Goal: Task Accomplishment & Management: Manage account settings

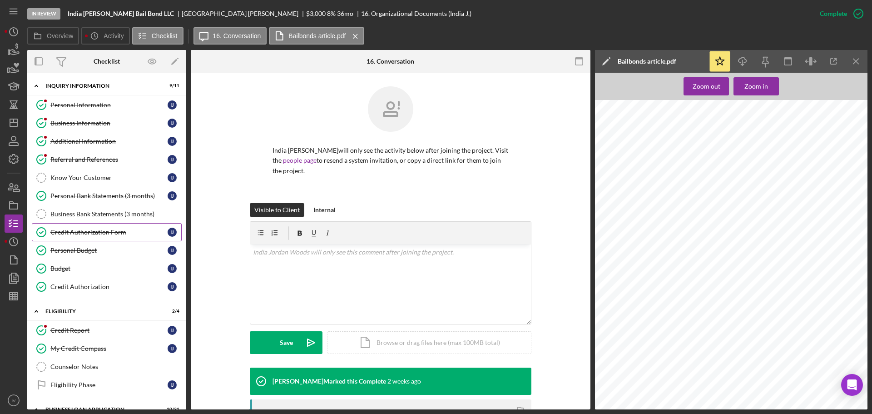
scroll to position [168, 0]
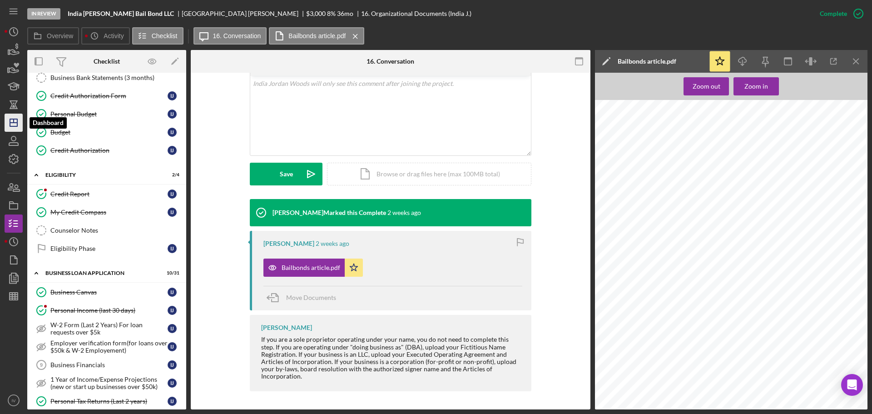
click at [20, 125] on icon "Icon/Dashboard" at bounding box center [13, 122] width 23 height 23
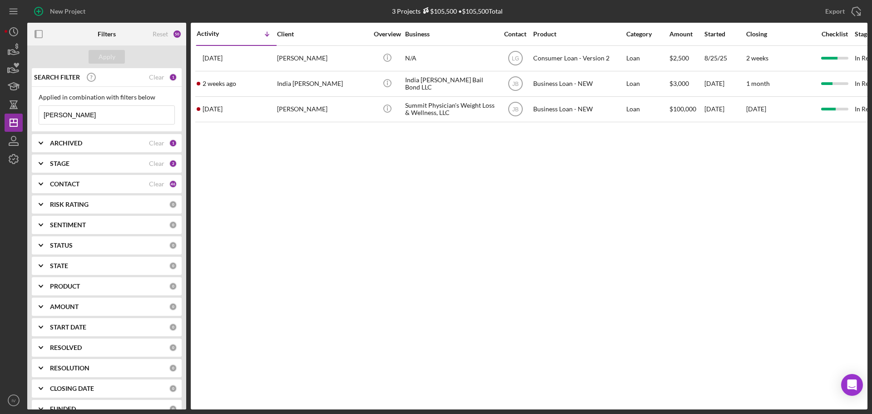
click at [66, 114] on input "[PERSON_NAME]" at bounding box center [106, 115] width 135 height 18
drag, startPoint x: 67, startPoint y: 113, endPoint x: 40, endPoint y: 109, distance: 27.5
click at [40, 109] on input "[PERSON_NAME]" at bounding box center [106, 115] width 135 height 18
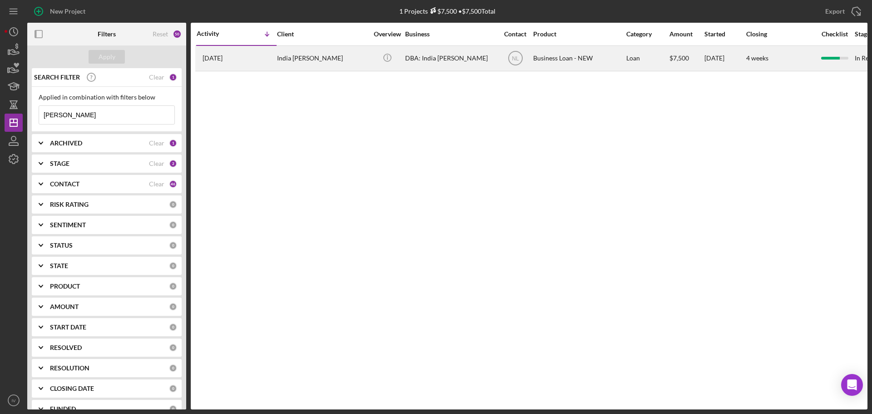
type input "[PERSON_NAME]"
click at [287, 57] on div "India [PERSON_NAME]" at bounding box center [322, 58] width 91 height 24
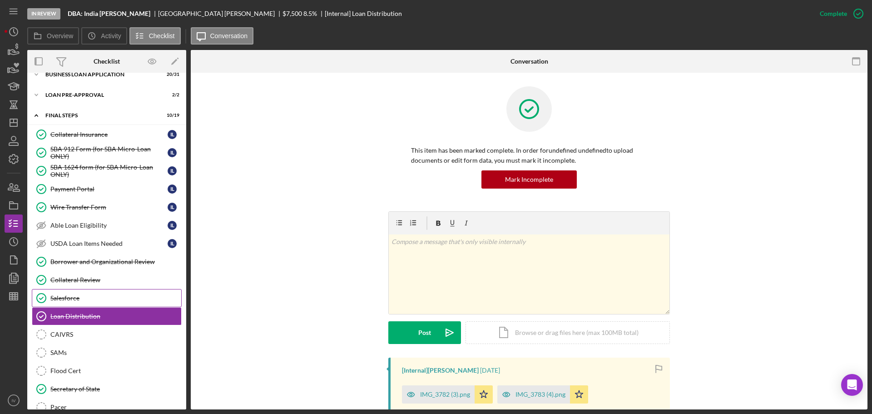
scroll to position [7, 0]
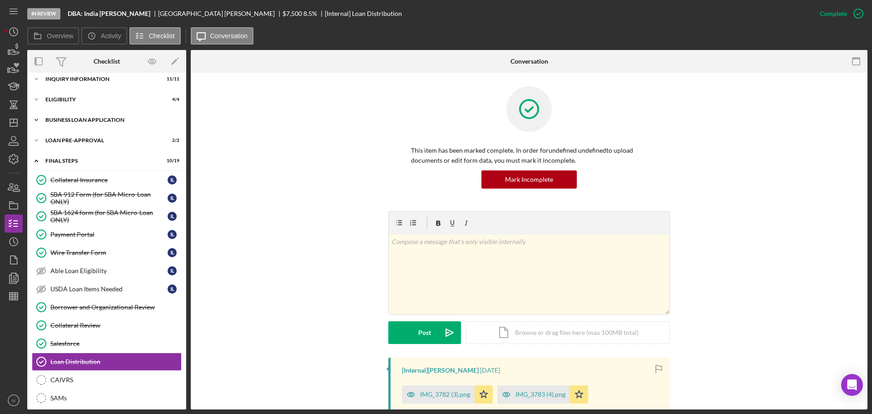
click at [94, 120] on div "BUSINESS LOAN APPLICATION" at bounding box center [109, 119] width 129 height 5
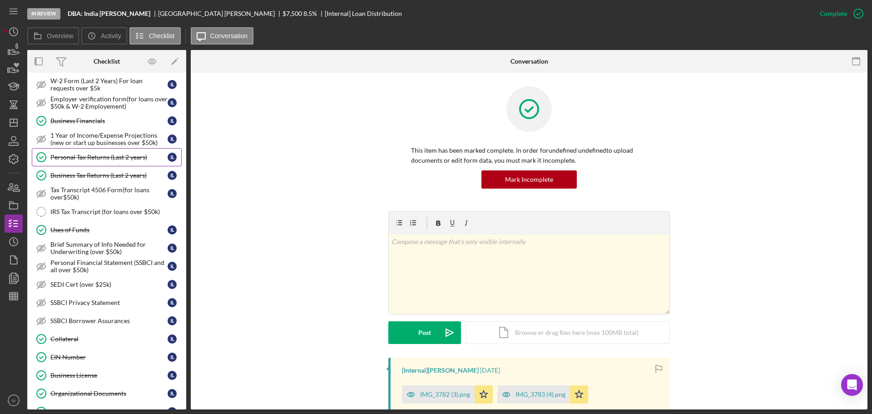
scroll to position [143, 0]
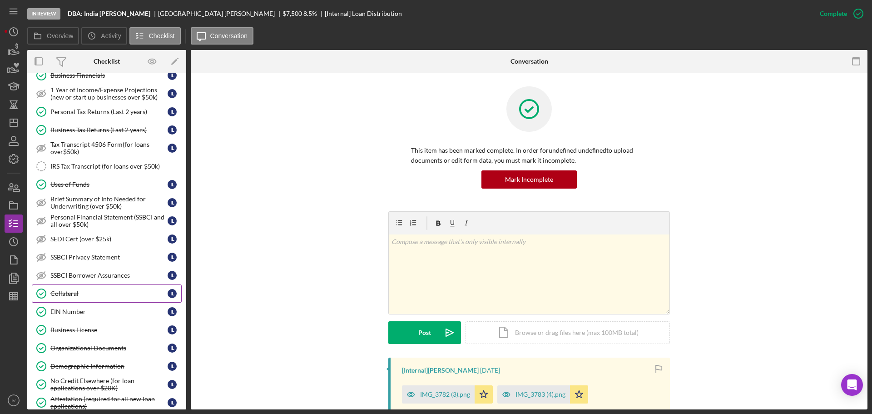
click at [62, 294] on div "Collateral" at bounding box center [108, 293] width 117 height 7
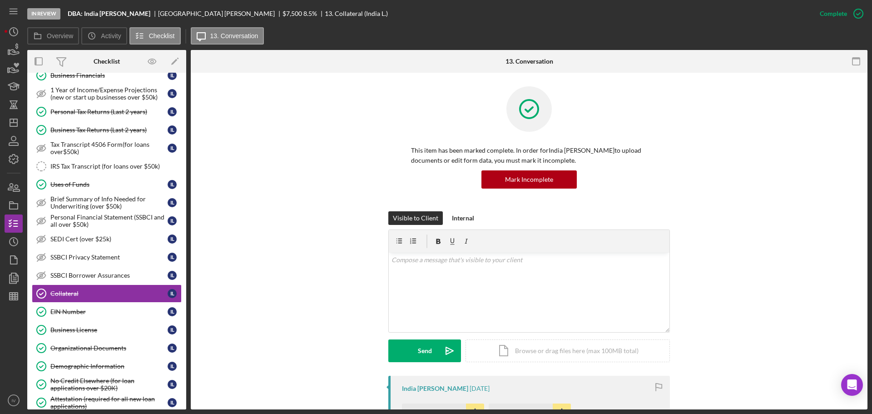
scroll to position [182, 0]
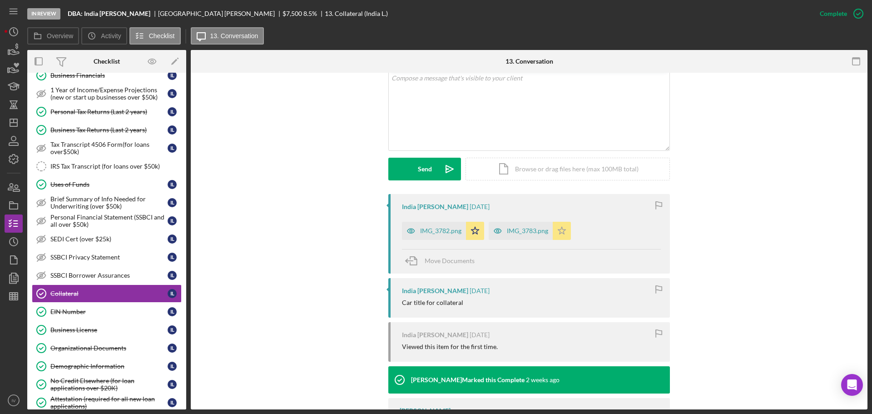
click at [430, 232] on div "IMG_3782.png" at bounding box center [440, 230] width 41 height 7
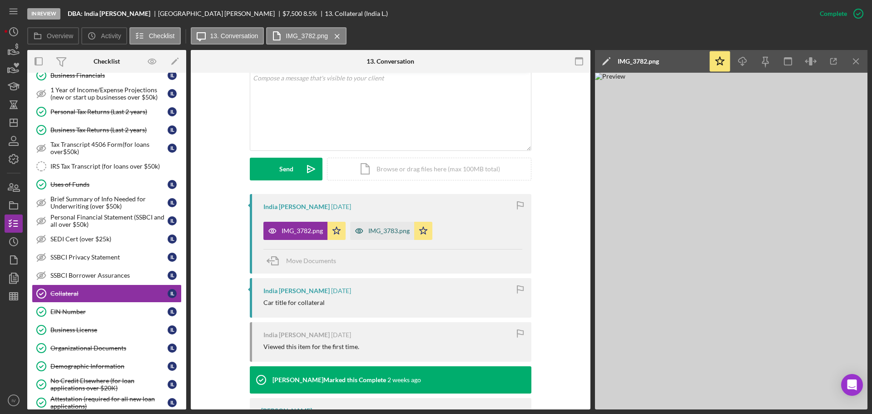
click at [389, 232] on div "IMG_3783.png" at bounding box center [388, 230] width 41 height 7
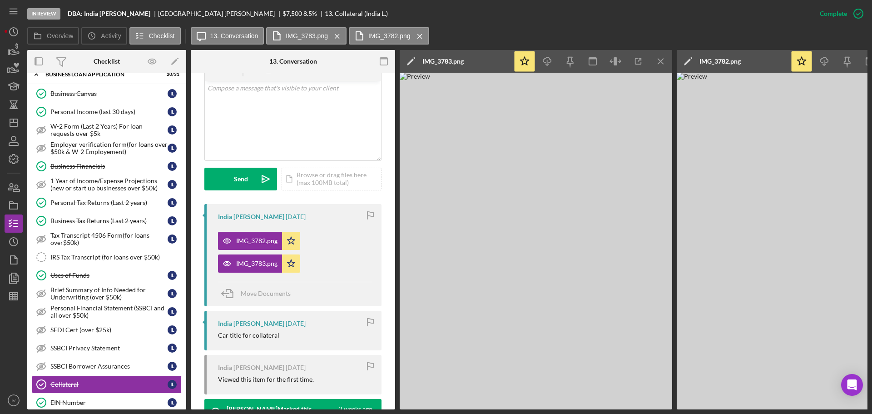
scroll to position [0, 0]
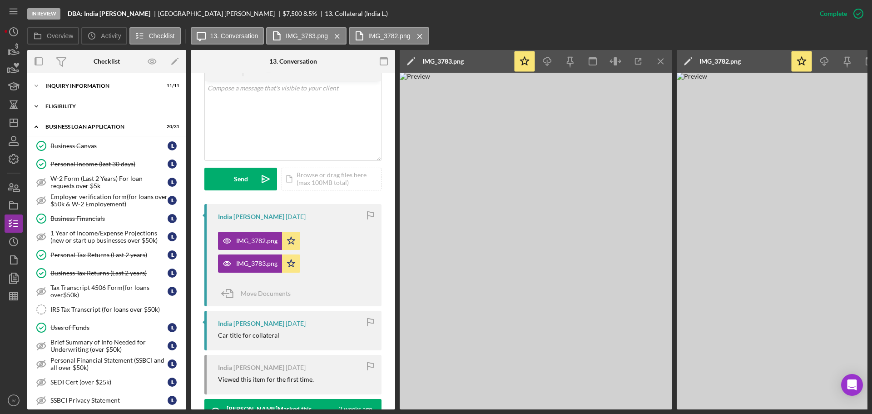
click at [52, 106] on div "ELIGIBILITY" at bounding box center [109, 106] width 129 height 5
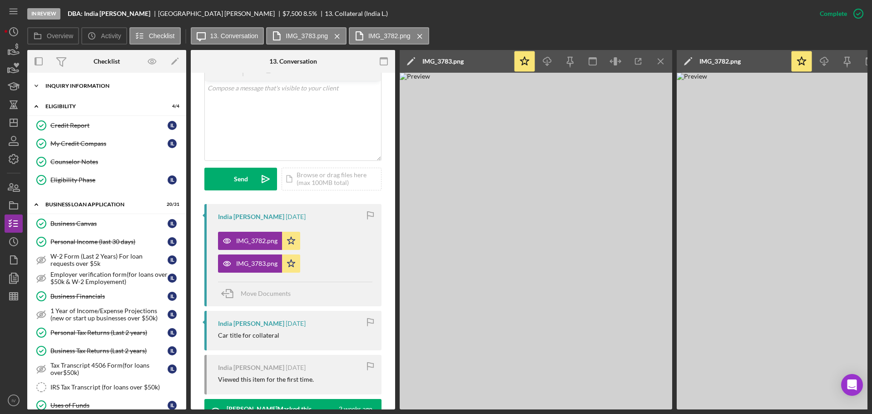
click at [63, 87] on div "INQUIRY INFORMATION" at bounding box center [109, 85] width 129 height 5
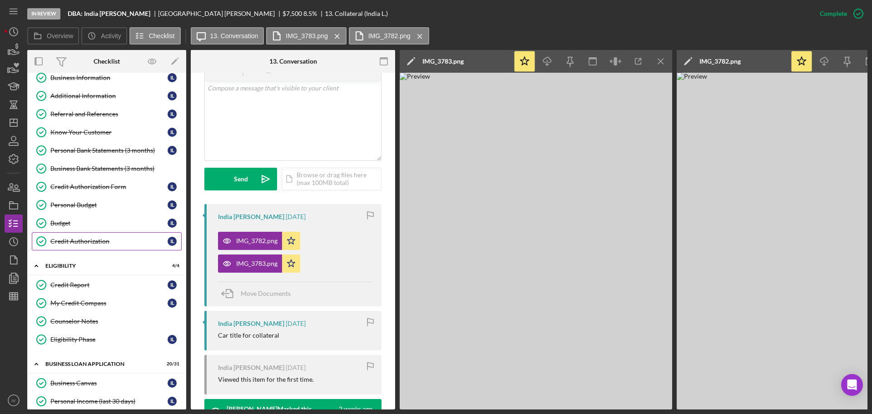
scroll to position [91, 0]
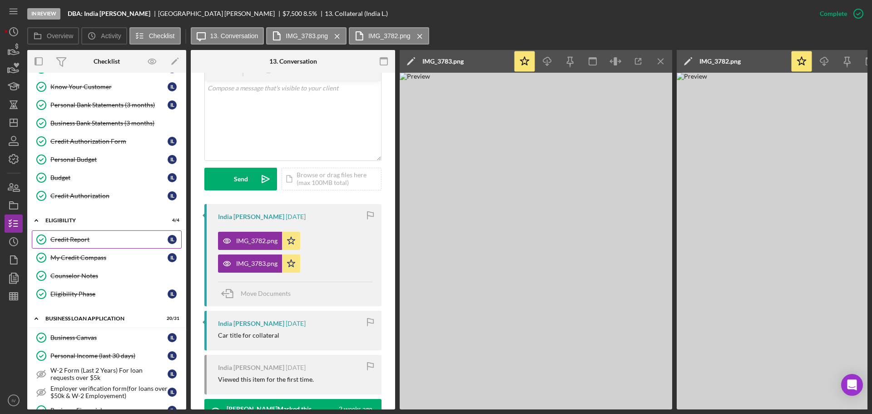
click at [77, 240] on div "Credit Report" at bounding box center [108, 239] width 117 height 7
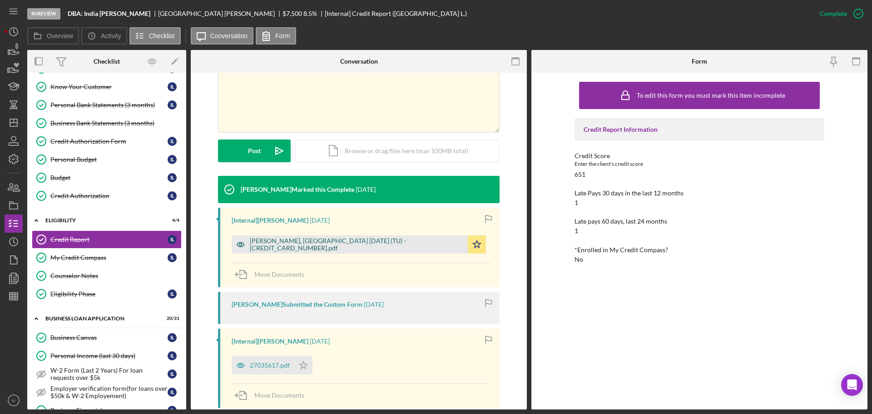
click at [264, 245] on div "[PERSON_NAME], [GEOGRAPHIC_DATA] [DATE] (TU) - [CREDIT_CARD_NUMBER].pdf" at bounding box center [356, 244] width 213 height 15
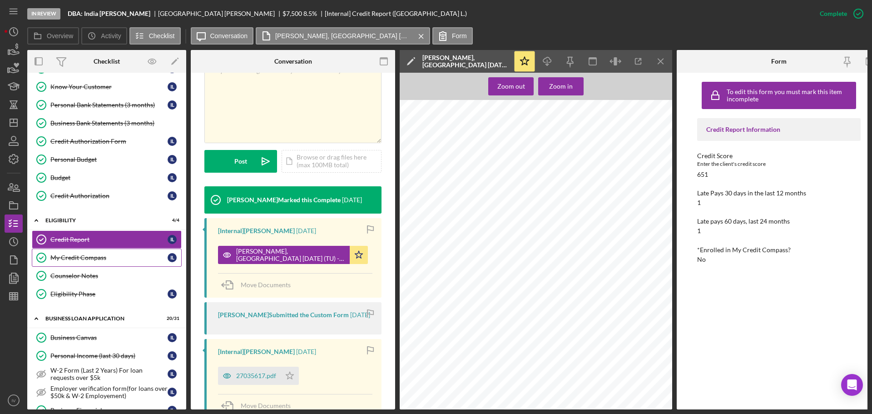
scroll to position [182, 0]
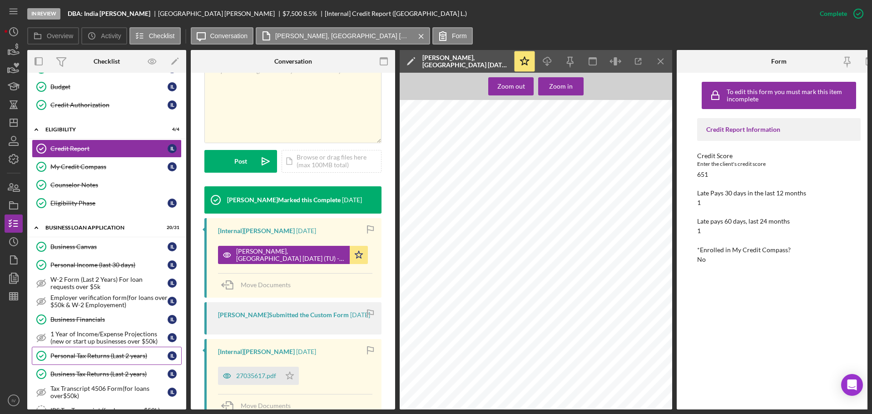
click at [87, 355] on div "Personal Tax Returns (Last 2 years)" at bounding box center [108, 355] width 117 height 7
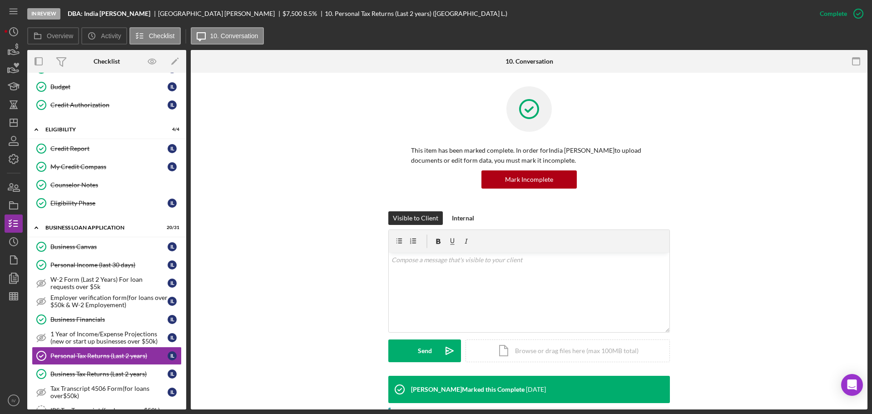
scroll to position [212, 0]
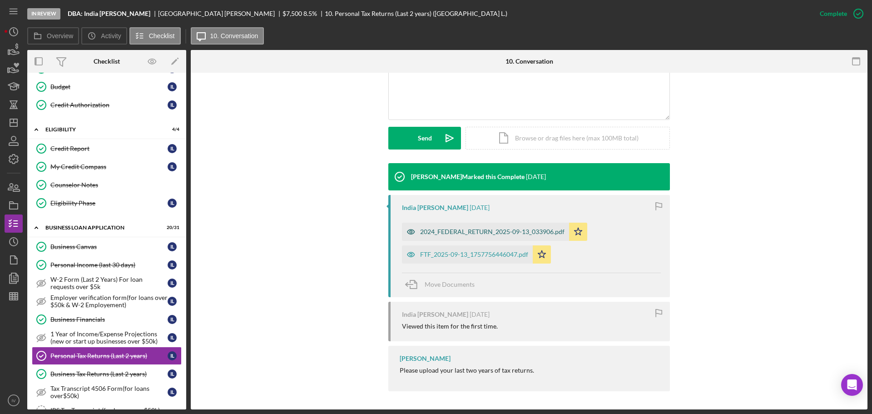
click at [439, 232] on div "2024_FEDERAL_RETURN_2025-09-13_033906.pdf" at bounding box center [492, 231] width 144 height 7
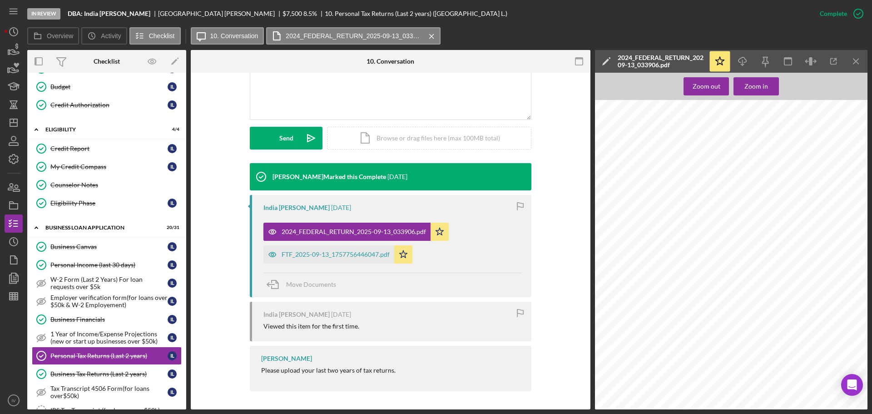
scroll to position [272, 0]
click at [321, 253] on div "FTF_2025-09-13_1757756446047.pdf" at bounding box center [336, 254] width 108 height 7
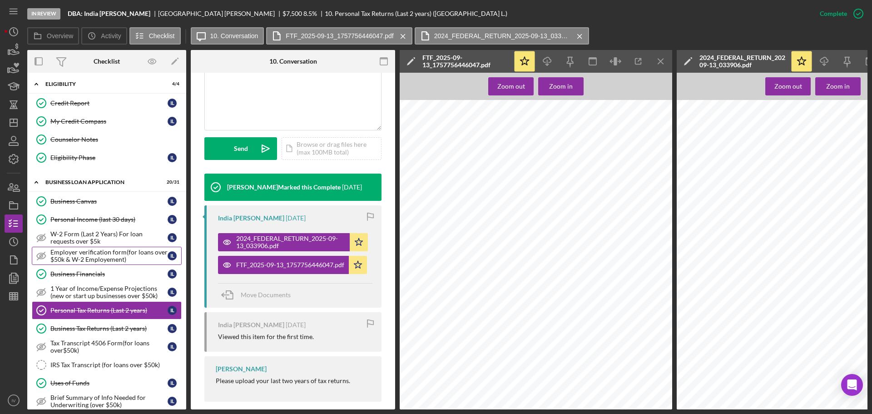
scroll to position [136, 0]
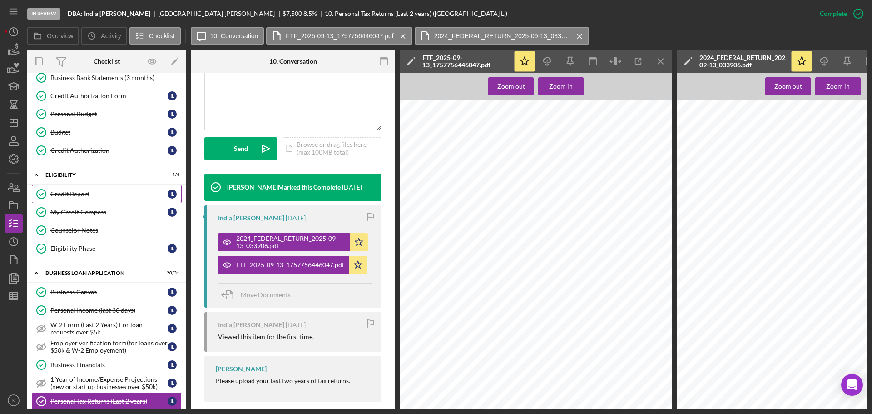
click at [74, 195] on div "Credit Report" at bounding box center [108, 193] width 117 height 7
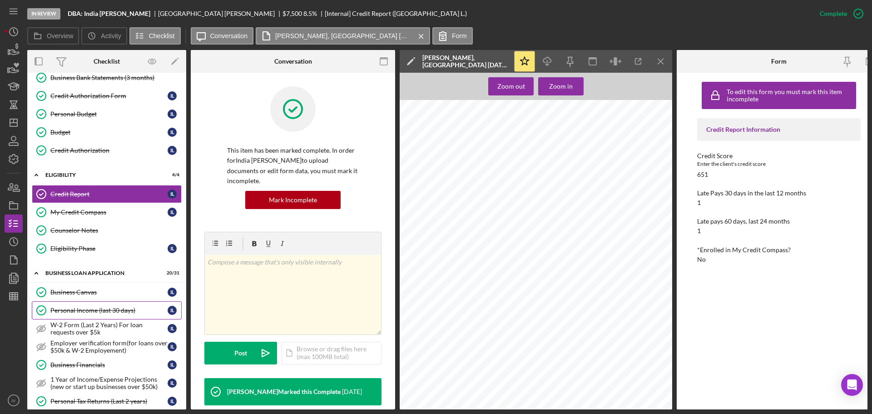
click at [103, 309] on div "Personal Income (last 30 days)" at bounding box center [108, 309] width 117 height 7
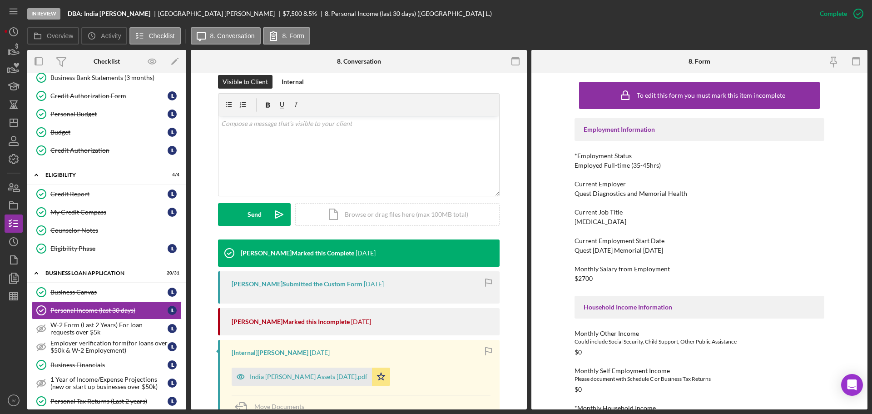
scroll to position [182, 0]
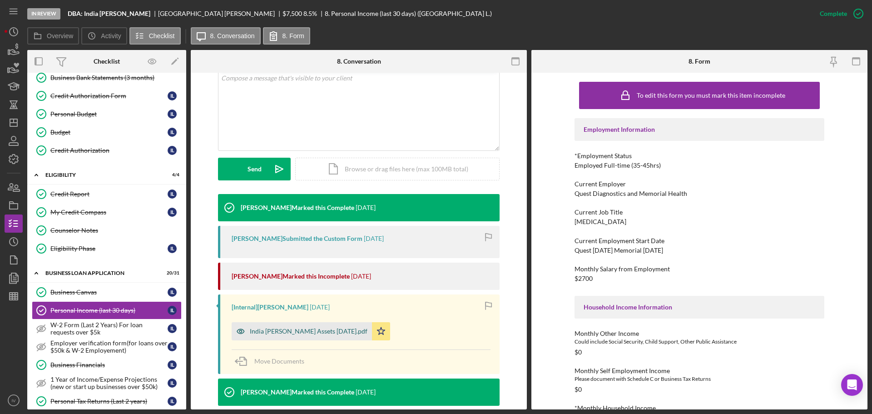
click at [285, 329] on div "India [PERSON_NAME] Assets [DATE].pdf" at bounding box center [309, 330] width 118 height 7
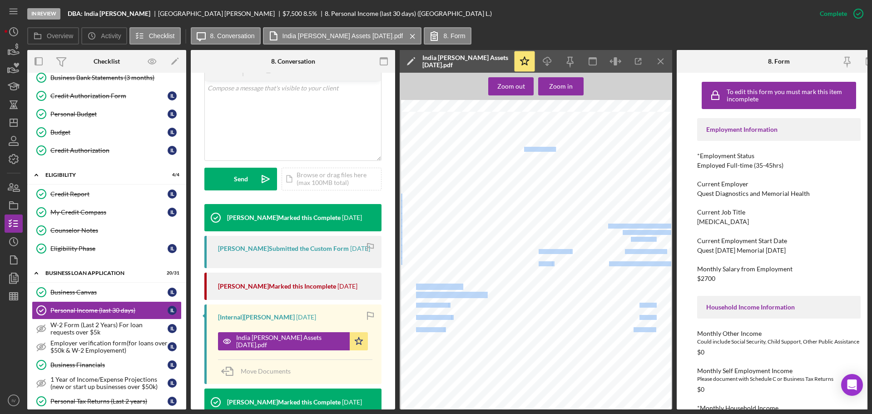
scroll to position [1135, 1]
drag, startPoint x: 607, startPoint y: 226, endPoint x: 628, endPoint y: 227, distance: 21.4
click at [629, 228] on span "[STREET_ADDRESS][PERSON_NAME]" at bounding box center [646, 226] width 76 height 5
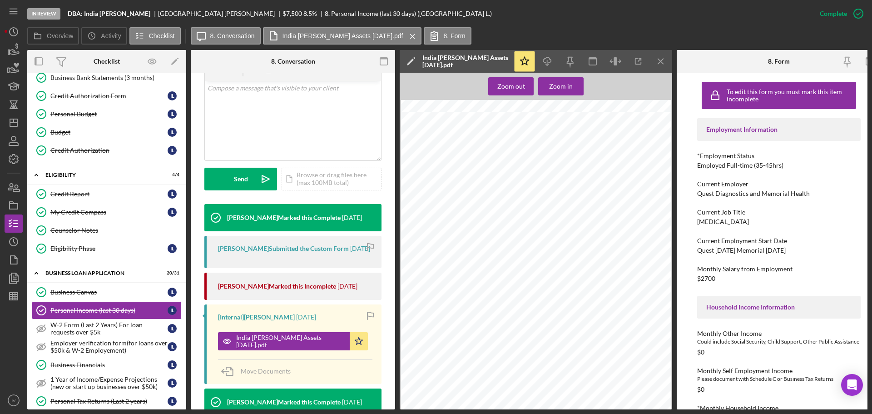
click at [601, 224] on div "Account Overview INSTITUTION: PNC ACCOUNT NAME: Spend ACCOUNT MASK: 6898 Report…" at bounding box center [536, 303] width 270 height 382
click at [607, 222] on div "Account Overview INSTITUTION: PNC ACCOUNT NAME: Spend ACCOUNT MASK: 6898 Report…" at bounding box center [536, 303] width 270 height 382
drag, startPoint x: 606, startPoint y: 226, endPoint x: 615, endPoint y: 225, distance: 9.1
click at [615, 225] on span "[STREET_ADDRESS][PERSON_NAME]" at bounding box center [646, 226] width 76 height 5
copy span "1709"
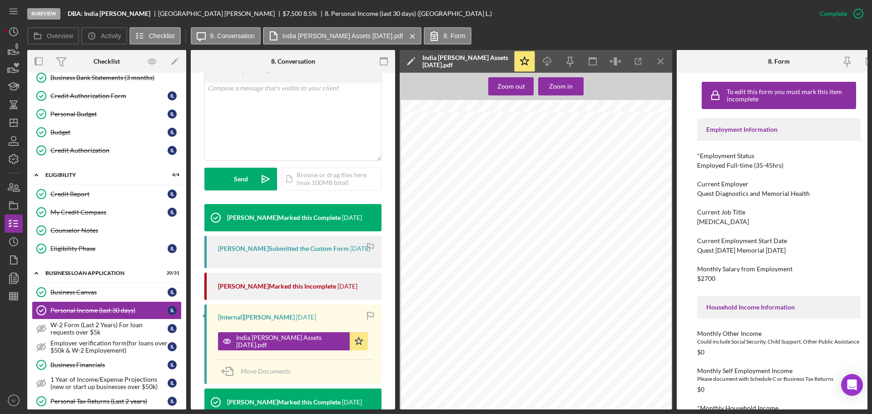
click at [621, 229] on div "Account Overview INSTITUTION: PNC ACCOUNT NAME: Spend ACCOUNT MASK: 6898 Report…" at bounding box center [536, 303] width 270 height 382
drag, startPoint x: 617, startPoint y: 227, endPoint x: 653, endPoint y: 226, distance: 35.9
click at [653, 226] on span "[STREET_ADDRESS][PERSON_NAME]" at bounding box center [646, 226] width 76 height 5
copy span "[GEOGRAPHIC_DATA][PERSON_NAME]"
drag, startPoint x: 621, startPoint y: 234, endPoint x: 646, endPoint y: 234, distance: 25.4
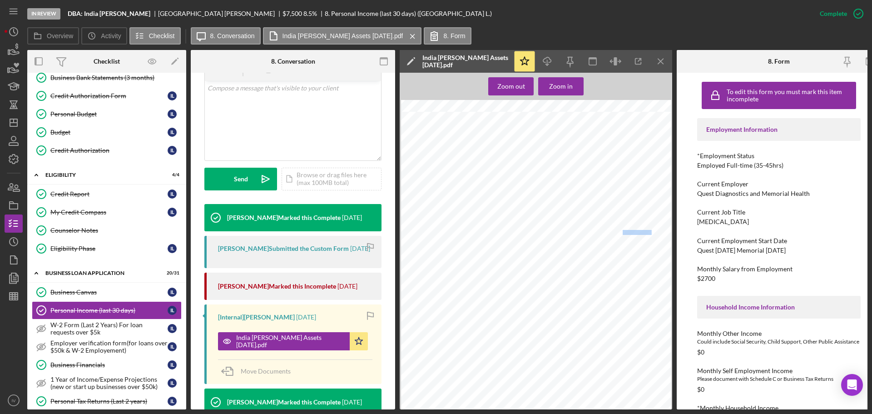
click at [646, 234] on span "[GEOGRAPHIC_DATA], [GEOGRAPHIC_DATA]" at bounding box center [666, 232] width 87 height 5
copy span "[GEOGRAPHIC_DATA]"
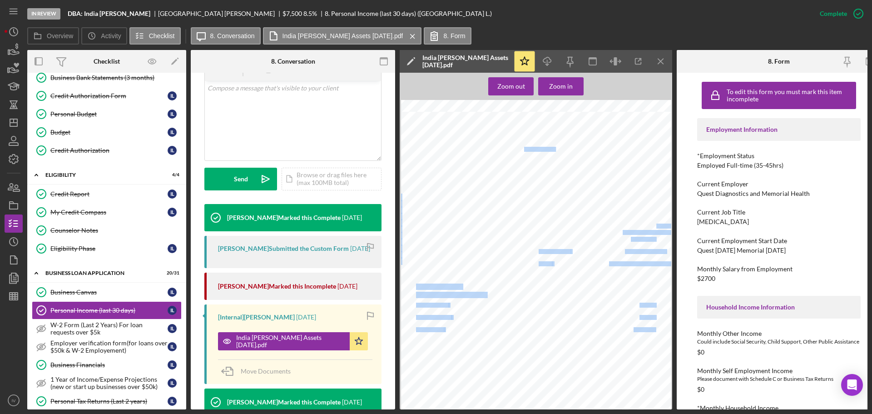
drag, startPoint x: 652, startPoint y: 224, endPoint x: 640, endPoint y: 229, distance: 12.6
click at [640, 229] on div "Account Overview INSTITUTION: PNC ACCOUNT NAME: Spend ACCOUNT MASK: 6898 Report…" at bounding box center [536, 303] width 270 height 382
click at [639, 231] on span "[GEOGRAPHIC_DATA], [GEOGRAPHIC_DATA]" at bounding box center [666, 232] width 87 height 5
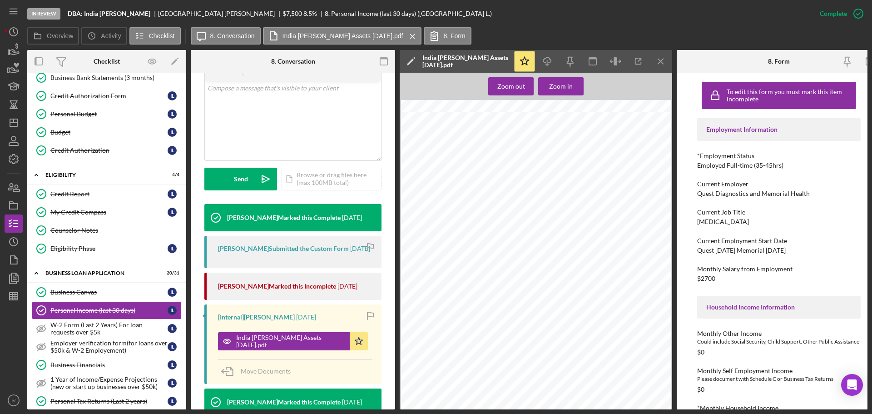
click at [650, 228] on span "[STREET_ADDRESS][PERSON_NAME]" at bounding box center [646, 226] width 76 height 5
drag, startPoint x: 654, startPoint y: 225, endPoint x: 639, endPoint y: 227, distance: 15.0
click at [639, 227] on div "Account Overview INSTITUTION: PNC ACCOUNT NAME: Spend ACCOUNT MASK: 6898 Report…" at bounding box center [536, 303] width 270 height 382
drag, startPoint x: 617, startPoint y: 227, endPoint x: 652, endPoint y: 225, distance: 35.9
click at [652, 225] on span "[STREET_ADDRESS][PERSON_NAME]" at bounding box center [646, 226] width 76 height 5
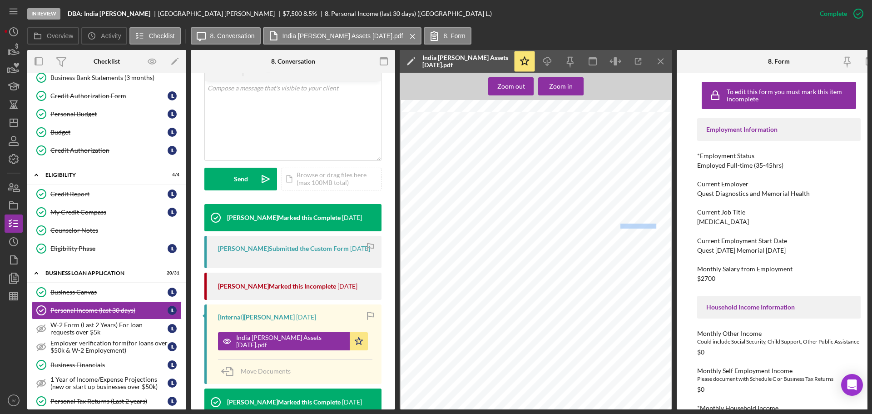
copy span "[GEOGRAPHIC_DATA][PERSON_NAME]"
click at [621, 224] on span "[STREET_ADDRESS][PERSON_NAME]" at bounding box center [646, 226] width 76 height 5
drag, startPoint x: 605, startPoint y: 225, endPoint x: 628, endPoint y: 225, distance: 22.2
click at [628, 225] on div "Account Overview INSTITUTION: PNC ACCOUNT NAME: Spend ACCOUNT MASK: 6898 Report…" at bounding box center [536, 303] width 270 height 382
drag, startPoint x: 606, startPoint y: 226, endPoint x: 652, endPoint y: 226, distance: 45.9
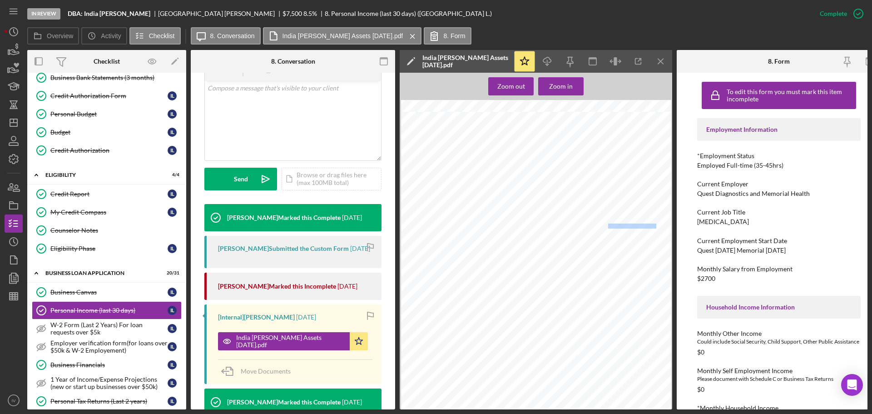
click at [653, 225] on span "[STREET_ADDRESS][PERSON_NAME]" at bounding box center [646, 226] width 76 height 5
copy span "[STREET_ADDRESS][PERSON_NAME]"
drag, startPoint x: 647, startPoint y: 232, endPoint x: 622, endPoint y: 233, distance: 25.9
click at [623, 233] on span "[GEOGRAPHIC_DATA], [GEOGRAPHIC_DATA]" at bounding box center [666, 232] width 87 height 5
copy span "[GEOGRAPHIC_DATA]"
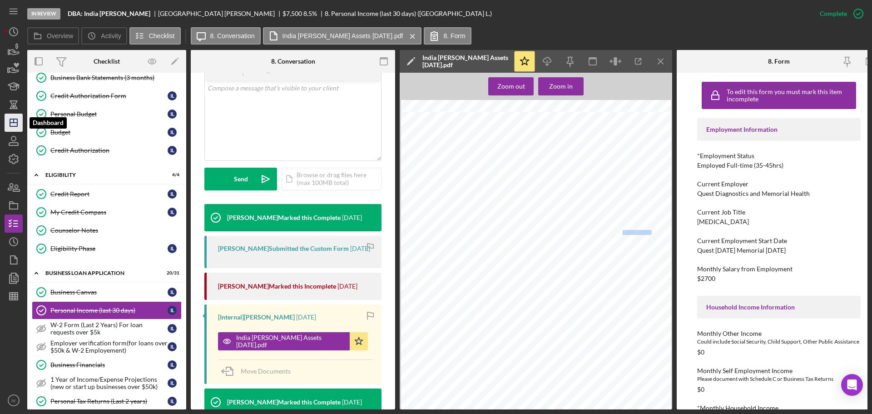
click at [10, 121] on polygon "button" at bounding box center [13, 122] width 7 height 7
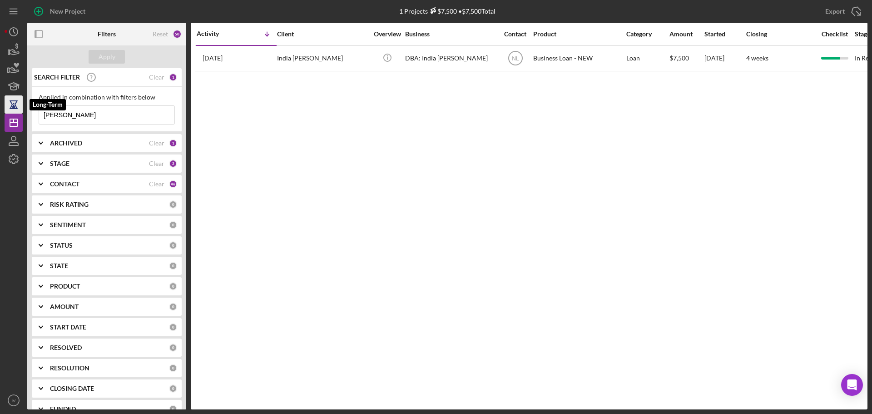
drag, startPoint x: 84, startPoint y: 117, endPoint x: 13, endPoint y: 107, distance: 71.5
click at [14, 107] on div "New Project 1 Projects $7,500 • $7,500 Total [PERSON_NAME] Export Icon/Export F…" at bounding box center [436, 204] width 863 height 409
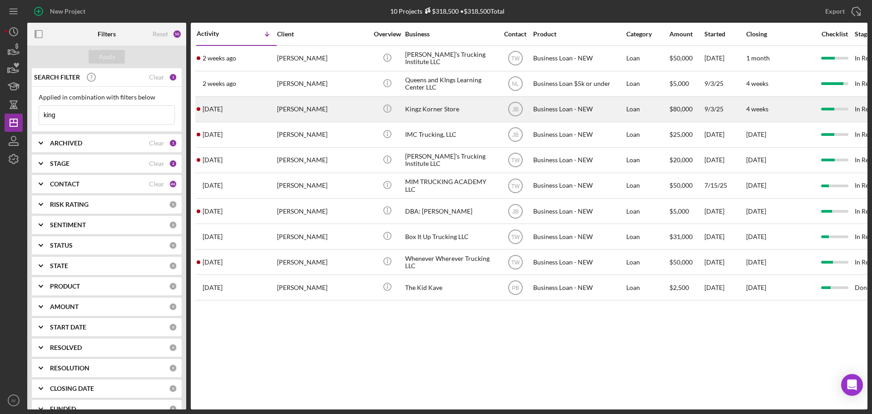
type input "king"
click at [292, 108] on div "[PERSON_NAME]" at bounding box center [322, 109] width 91 height 24
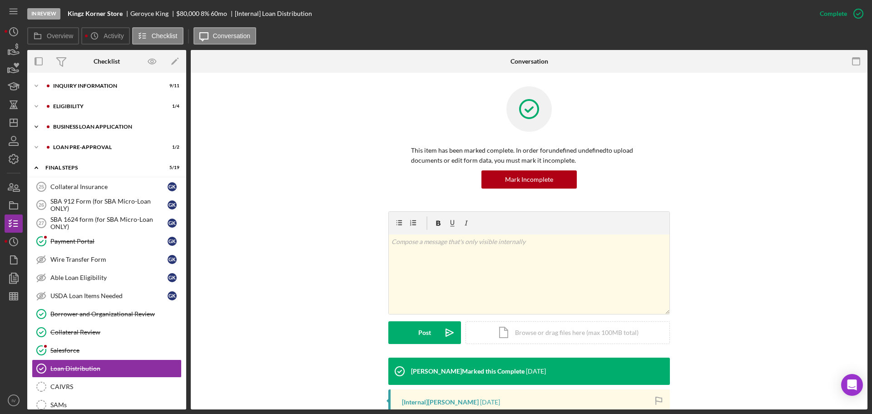
click at [75, 127] on div "BUSINESS LOAN APPLICATION" at bounding box center [114, 126] width 122 height 5
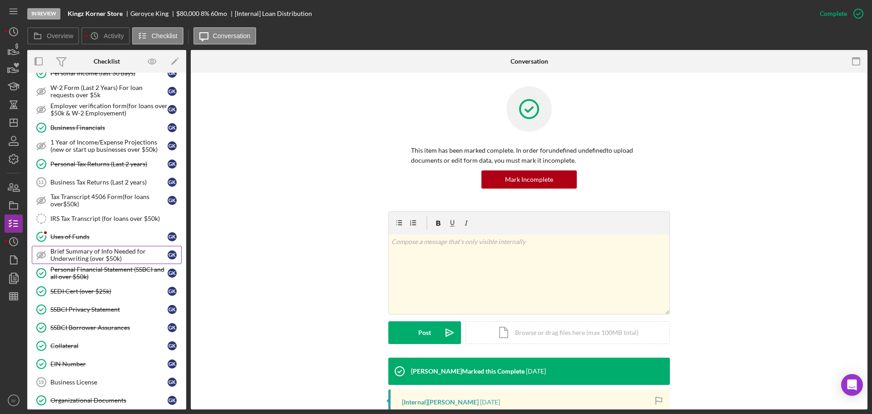
scroll to position [136, 0]
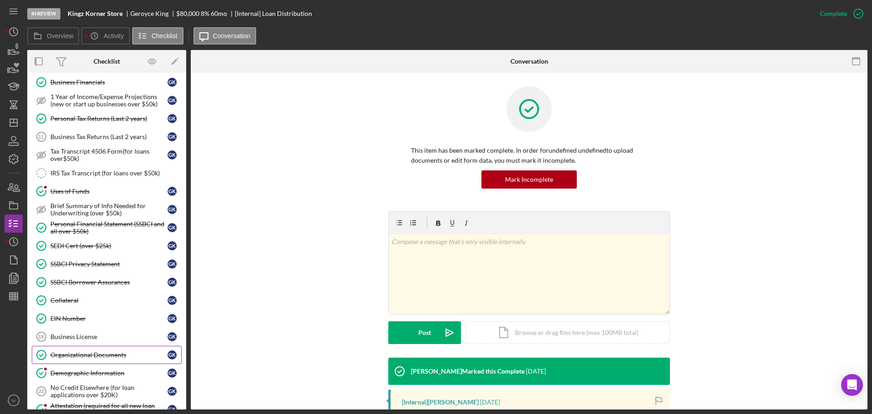
click at [93, 354] on div "Organizational Documents" at bounding box center [108, 354] width 117 height 7
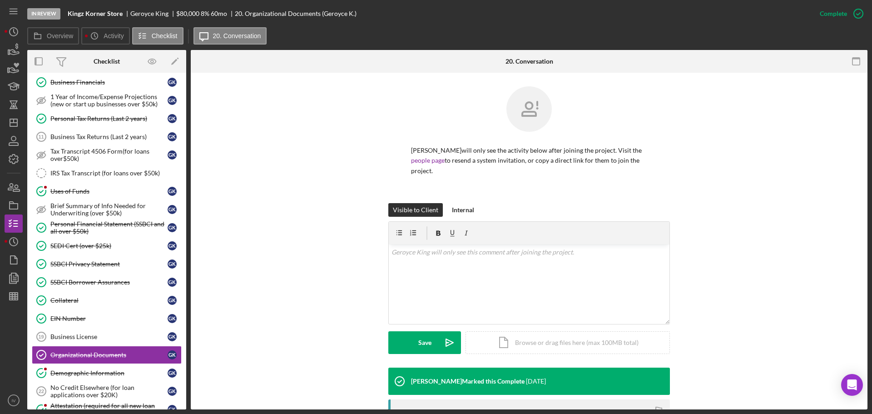
scroll to position [181, 0]
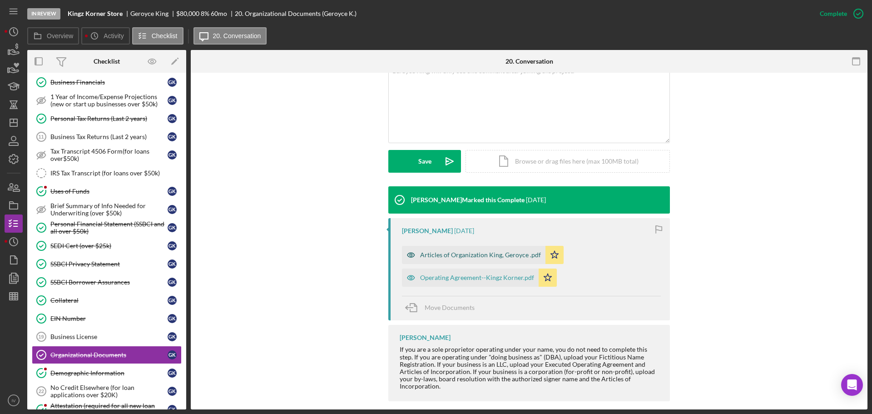
click at [457, 251] on div "Articles of Organization King, Geroyce .pdf" at bounding box center [480, 254] width 121 height 7
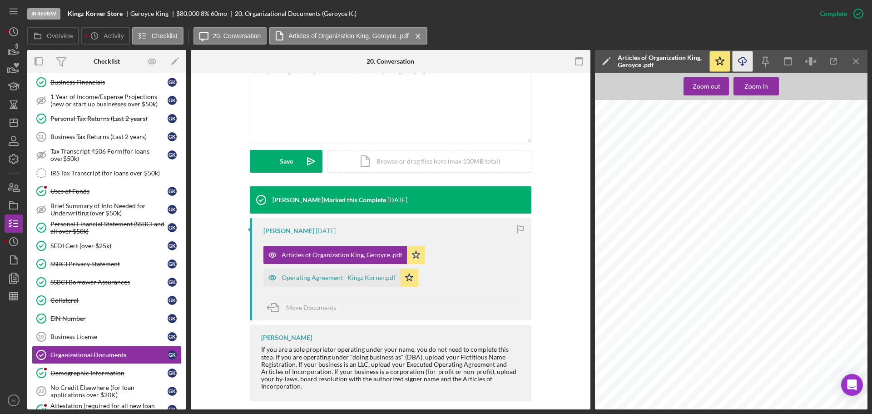
click at [744, 61] on icon "Icon/Download" at bounding box center [742, 61] width 20 height 20
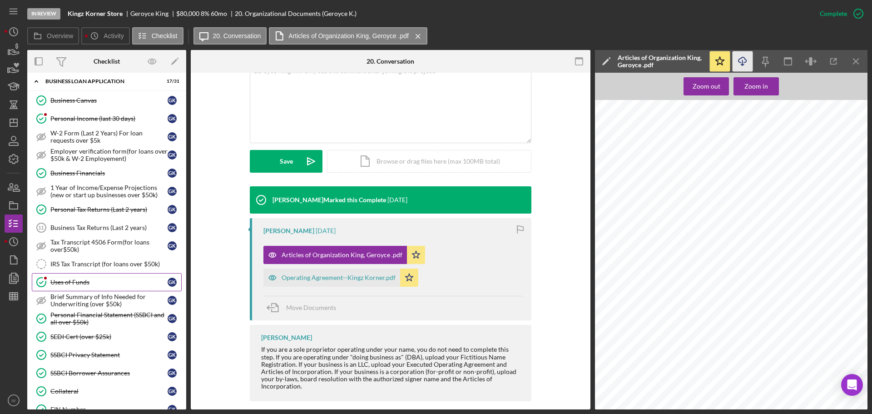
scroll to position [0, 0]
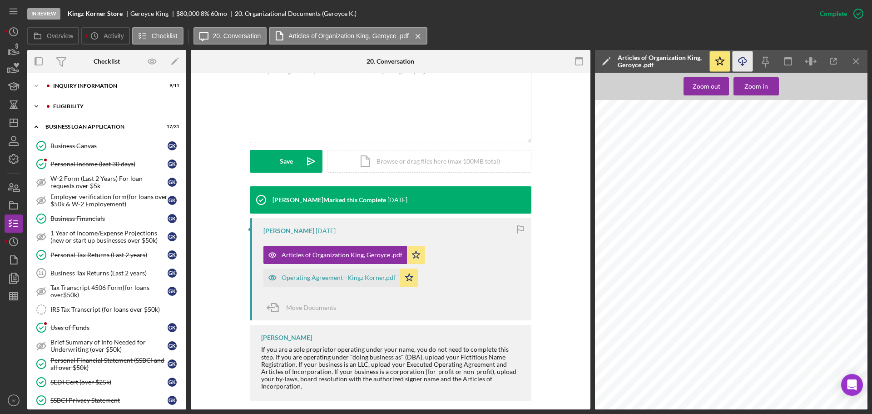
click at [56, 108] on div "ELIGIBILITY" at bounding box center [114, 106] width 122 height 5
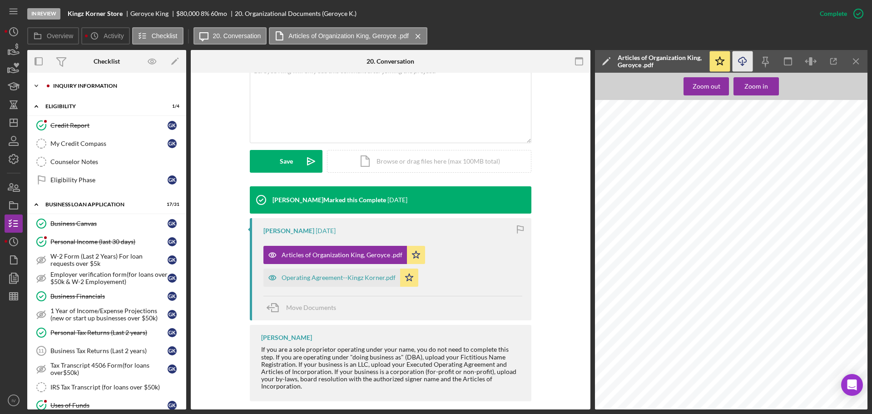
click at [74, 85] on div "INQUIRY INFORMATION" at bounding box center [114, 85] width 122 height 5
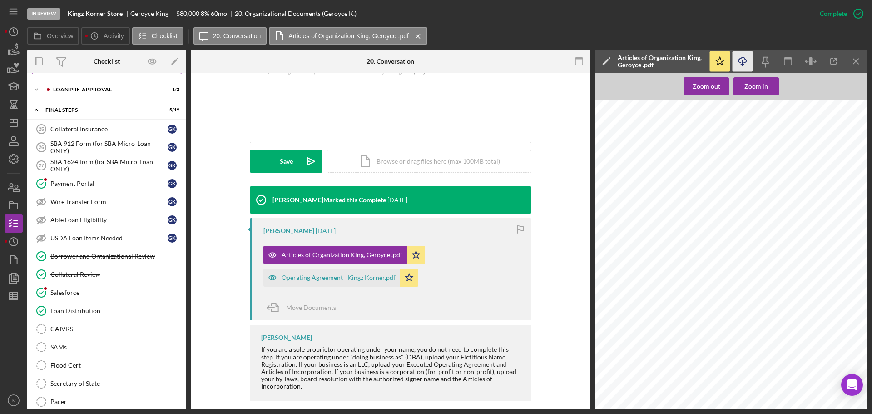
scroll to position [993, 0]
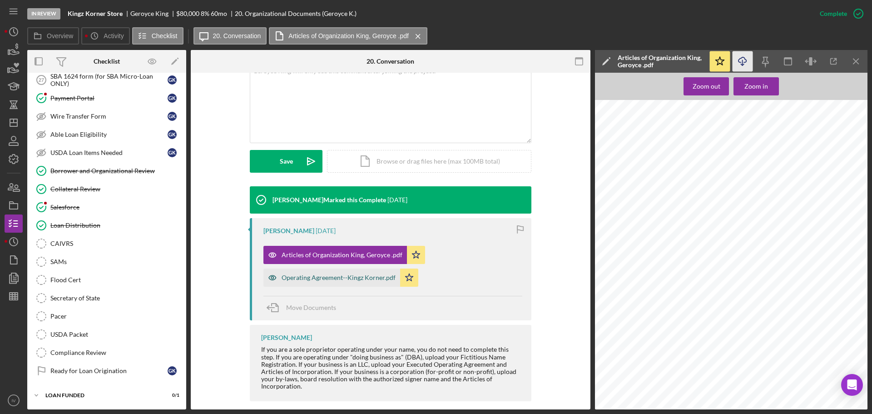
click at [346, 274] on div "Operating Agreement--Kingz Korner.pdf" at bounding box center [339, 277] width 114 height 7
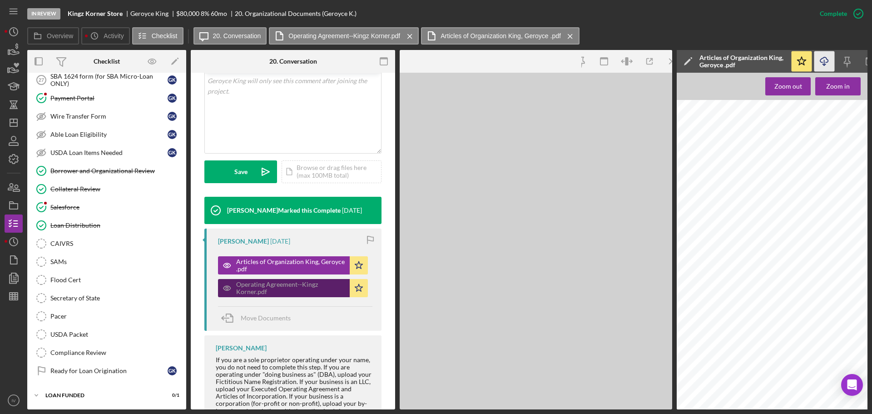
scroll to position [202, 0]
